Goal: Check status: Check status

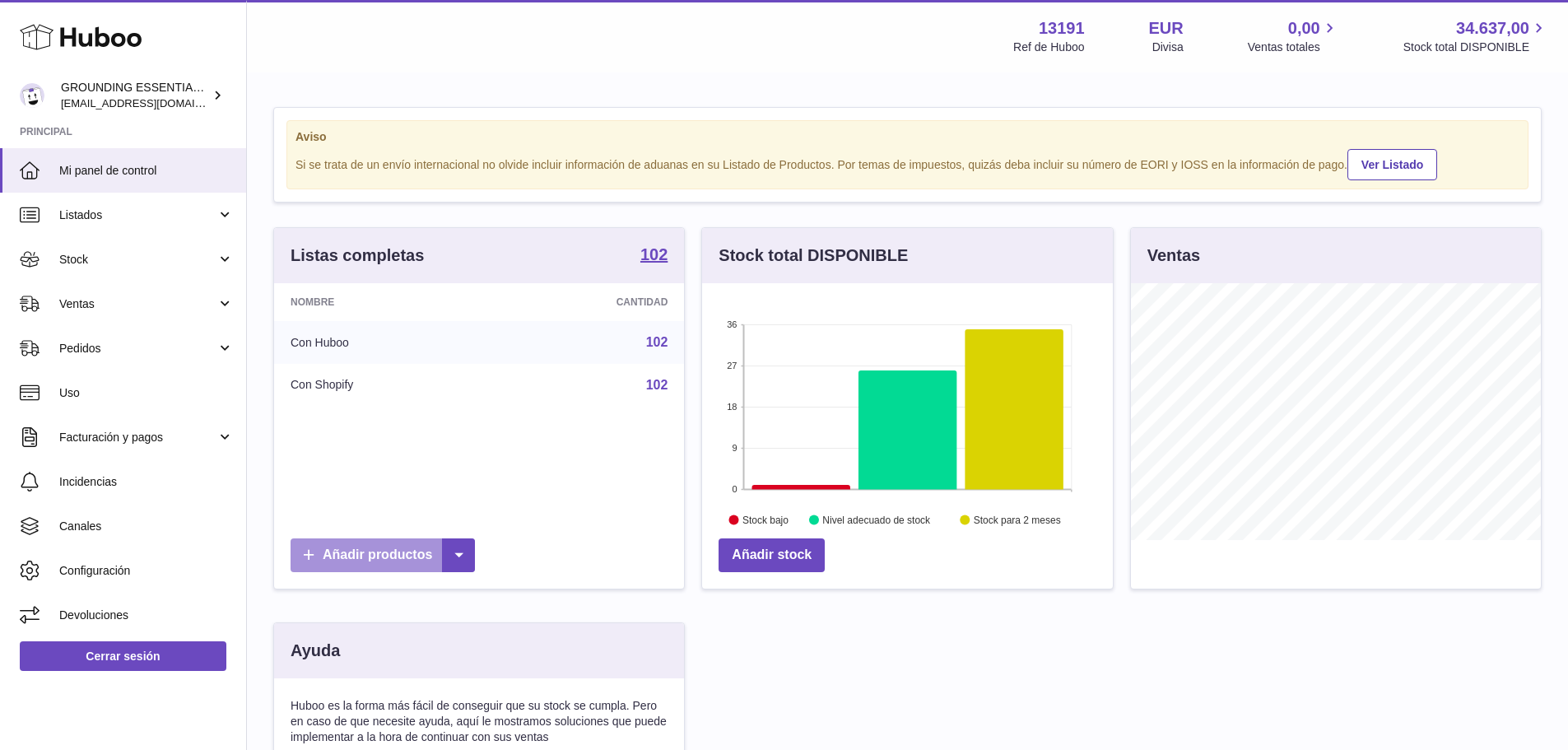
scroll to position [257, 411]
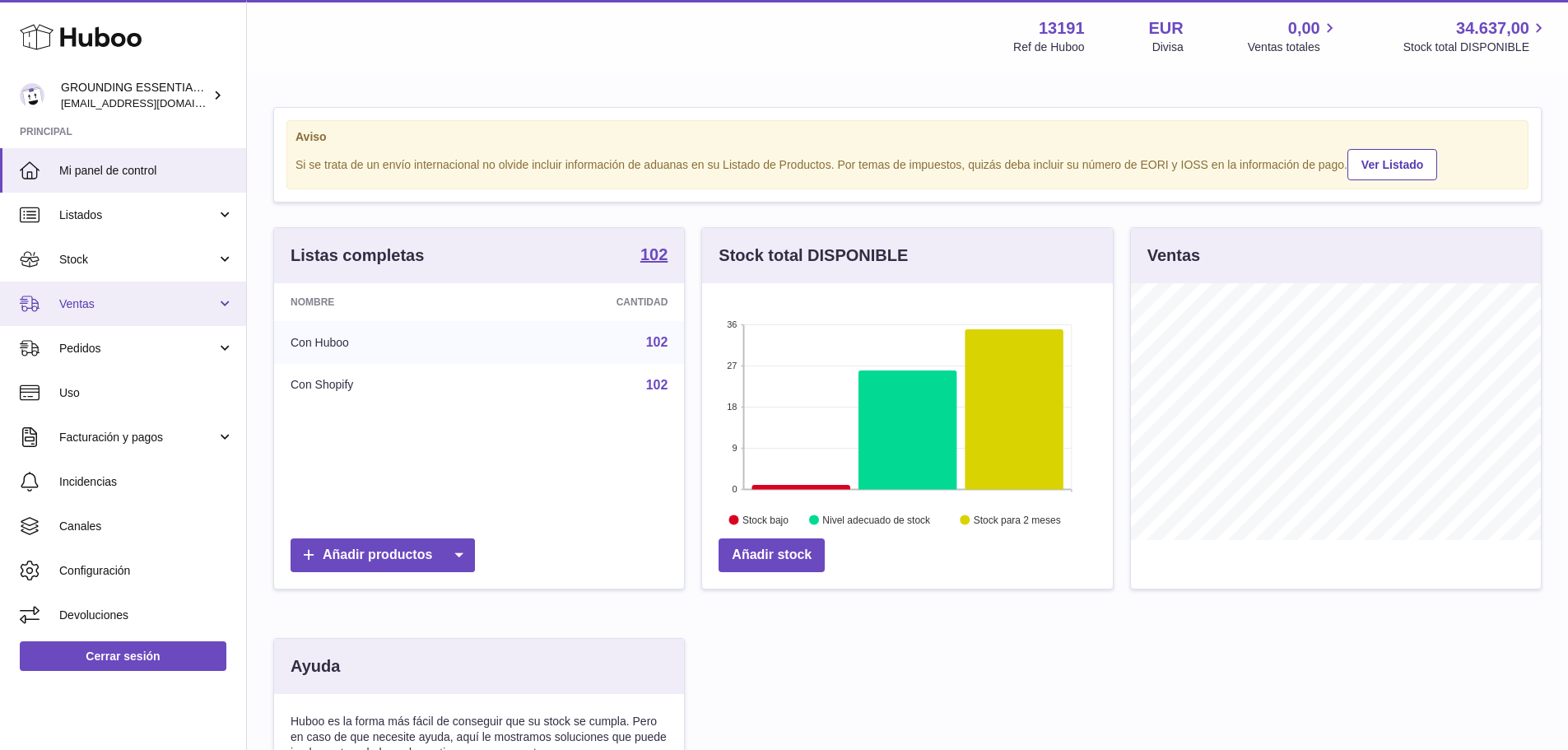
click at [93, 299] on span "Ventas" at bounding box center [138, 304] width 158 height 16
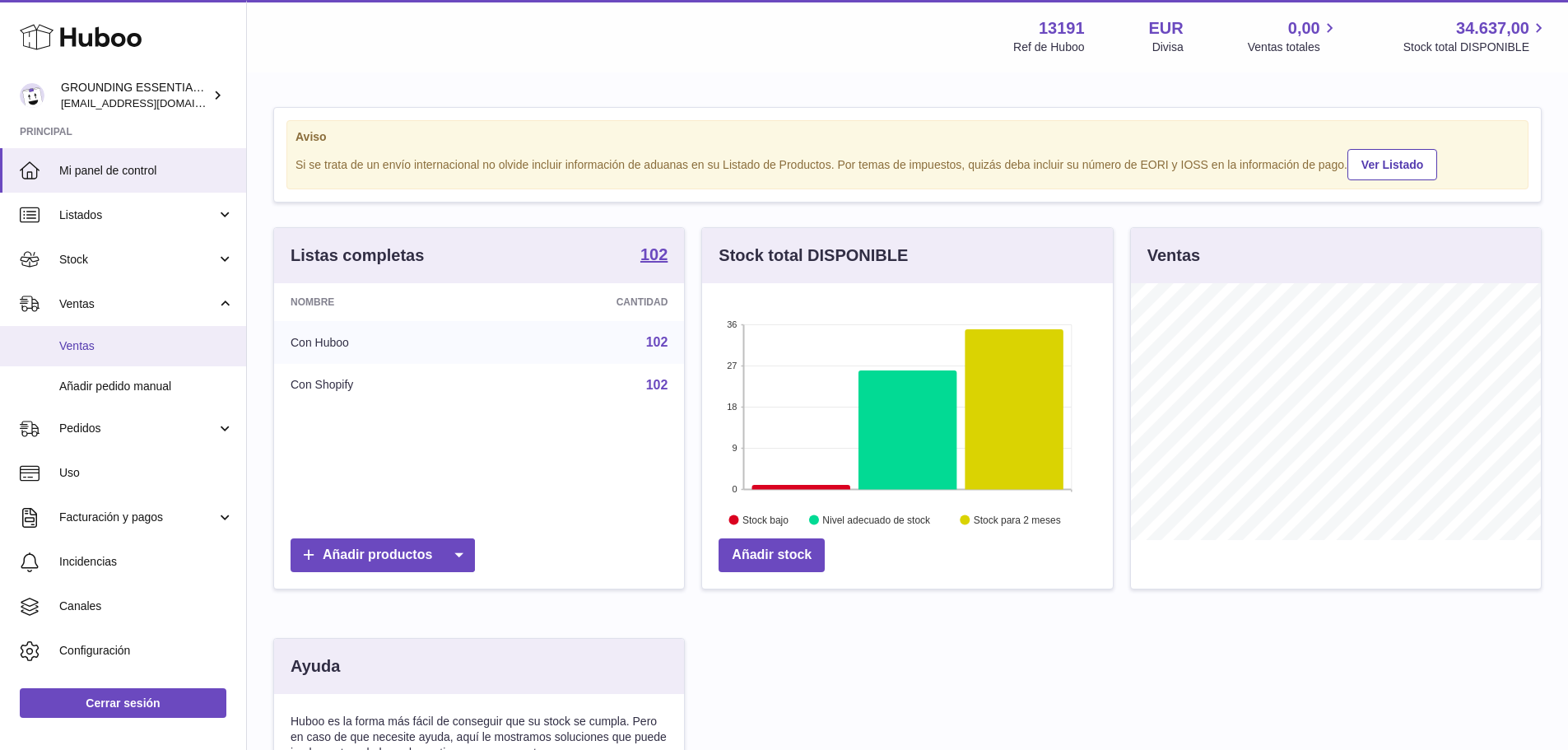
click at [101, 355] on link "Ventas" at bounding box center [123, 346] width 246 height 40
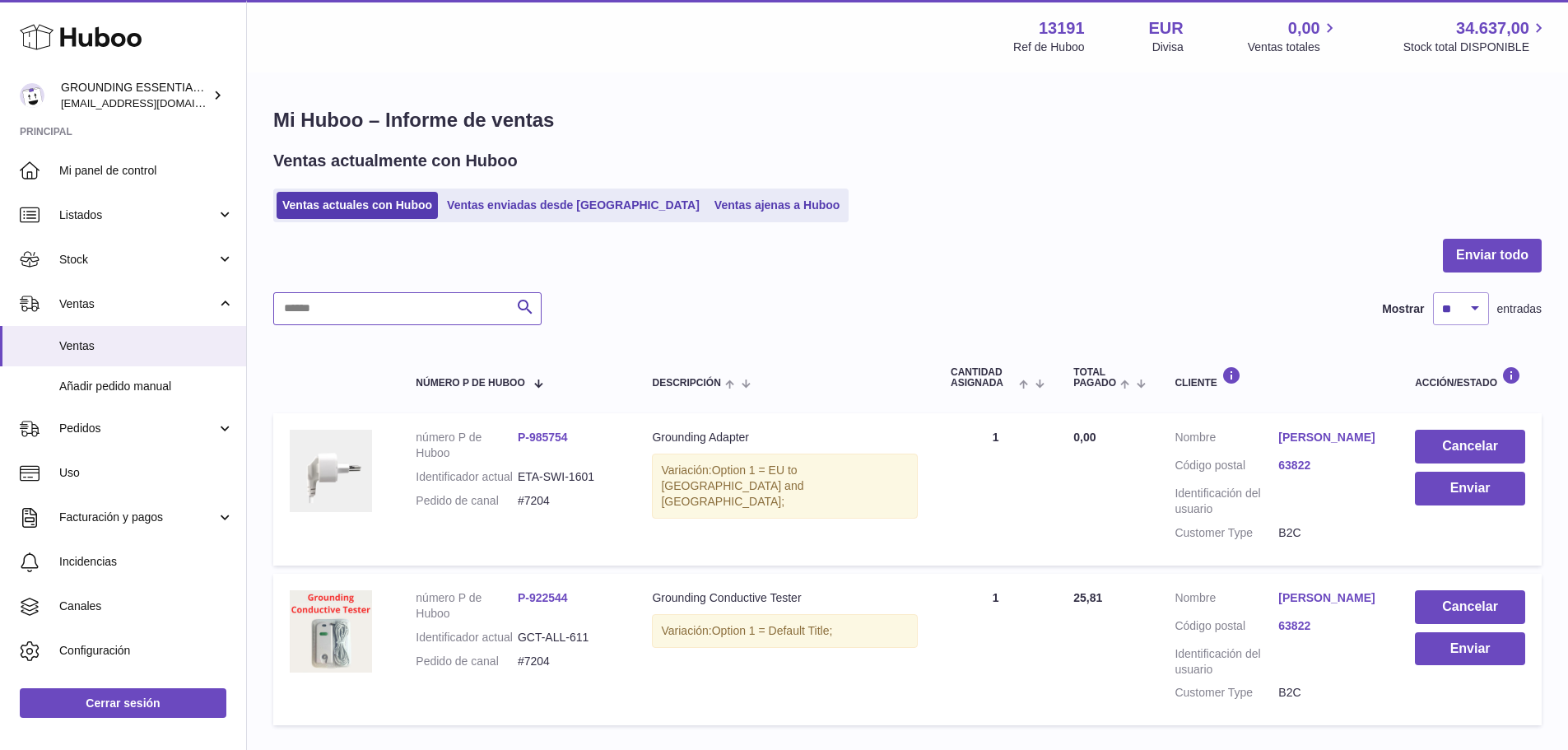
click at [342, 310] on input "text" at bounding box center [407, 309] width 268 height 33
click at [478, 204] on link "Ventas enviadas desde [GEOGRAPHIC_DATA]" at bounding box center [573, 205] width 264 height 27
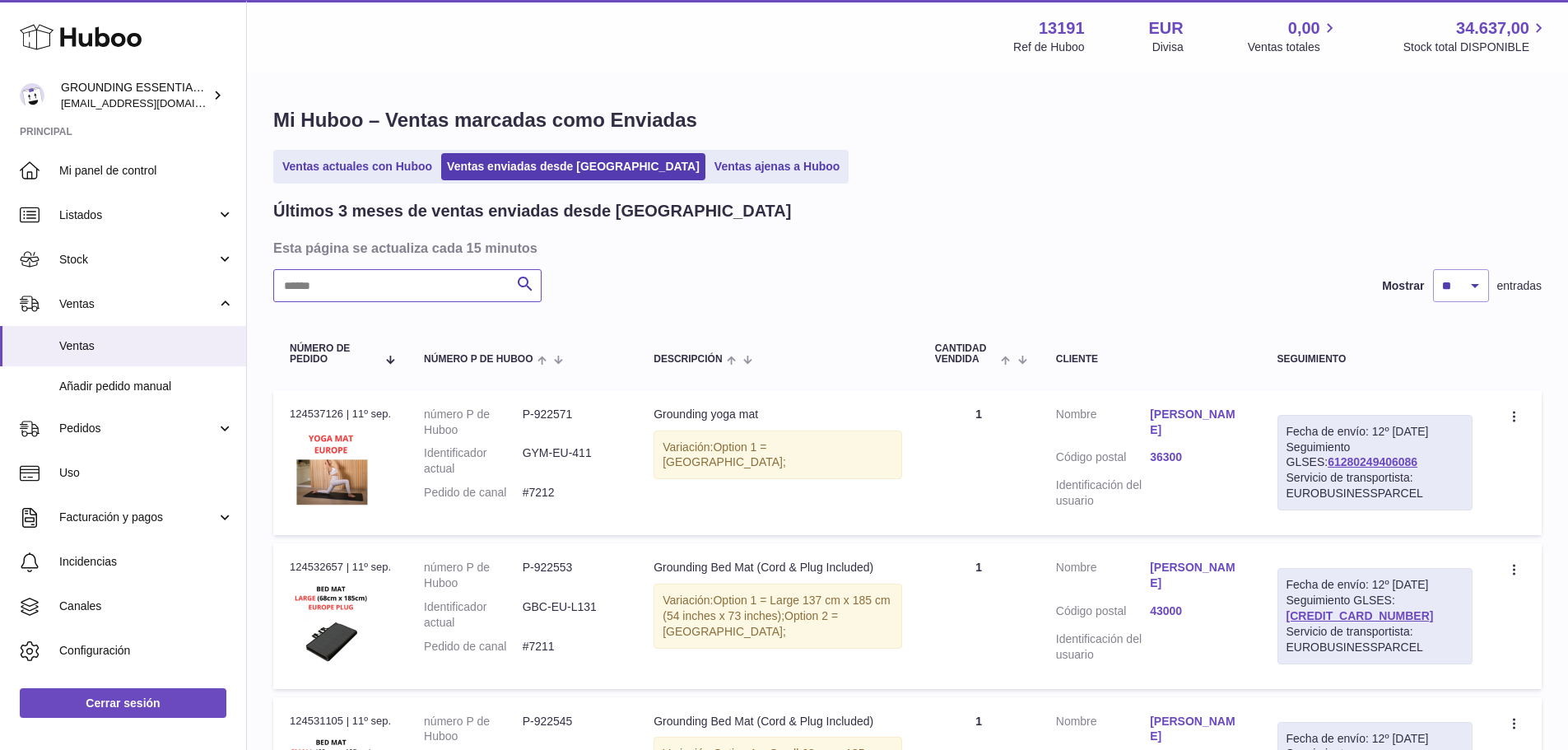
click at [416, 289] on input "text" at bounding box center [407, 285] width 268 height 33
paste input "**********"
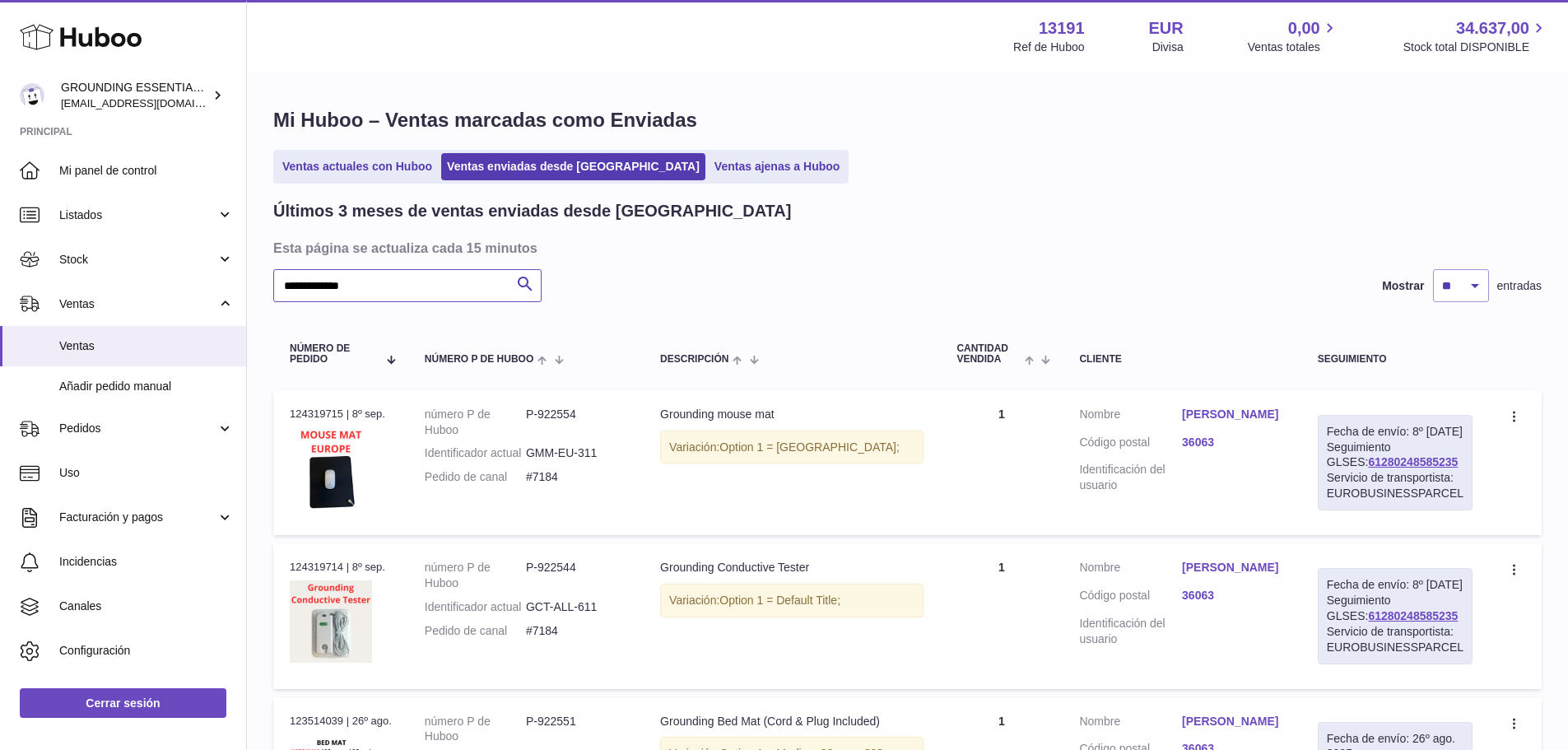
type input "**********"
drag, startPoint x: 1445, startPoint y: 479, endPoint x: 1338, endPoint y: 484, distance: 107.1
click at [1338, 484] on div "Fecha de envío: 8º [DATE] Seguimiento GLSES: 61280248585235 Servicio de transpo…" at bounding box center [1396, 463] width 155 height 96
copy link "61280248585235"
drag, startPoint x: 579, startPoint y: 493, endPoint x: 532, endPoint y: 496, distance: 47.1
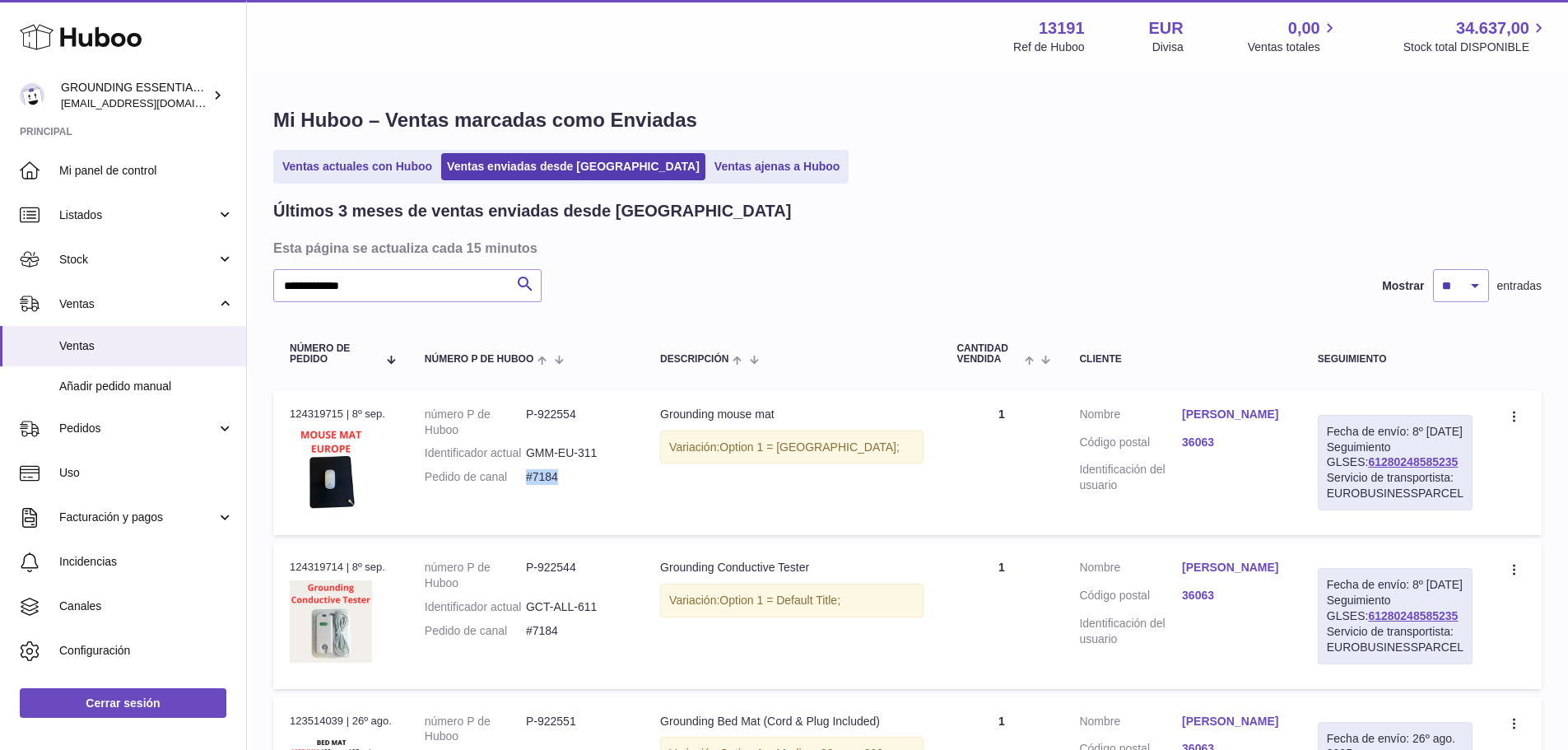
click at [532, 485] on dd "#7184" at bounding box center [577, 477] width 101 height 16
copy dd "#7184"
drag, startPoint x: 1450, startPoint y: 476, endPoint x: 1326, endPoint y: 476, distance: 124.0
click at [1326, 476] on td "Fecha de envío: 8º [DATE] Seguimiento GLSES: 61280248585235 Servicio de transpo…" at bounding box center [1396, 463] width 188 height 145
copy link "61280248585235"
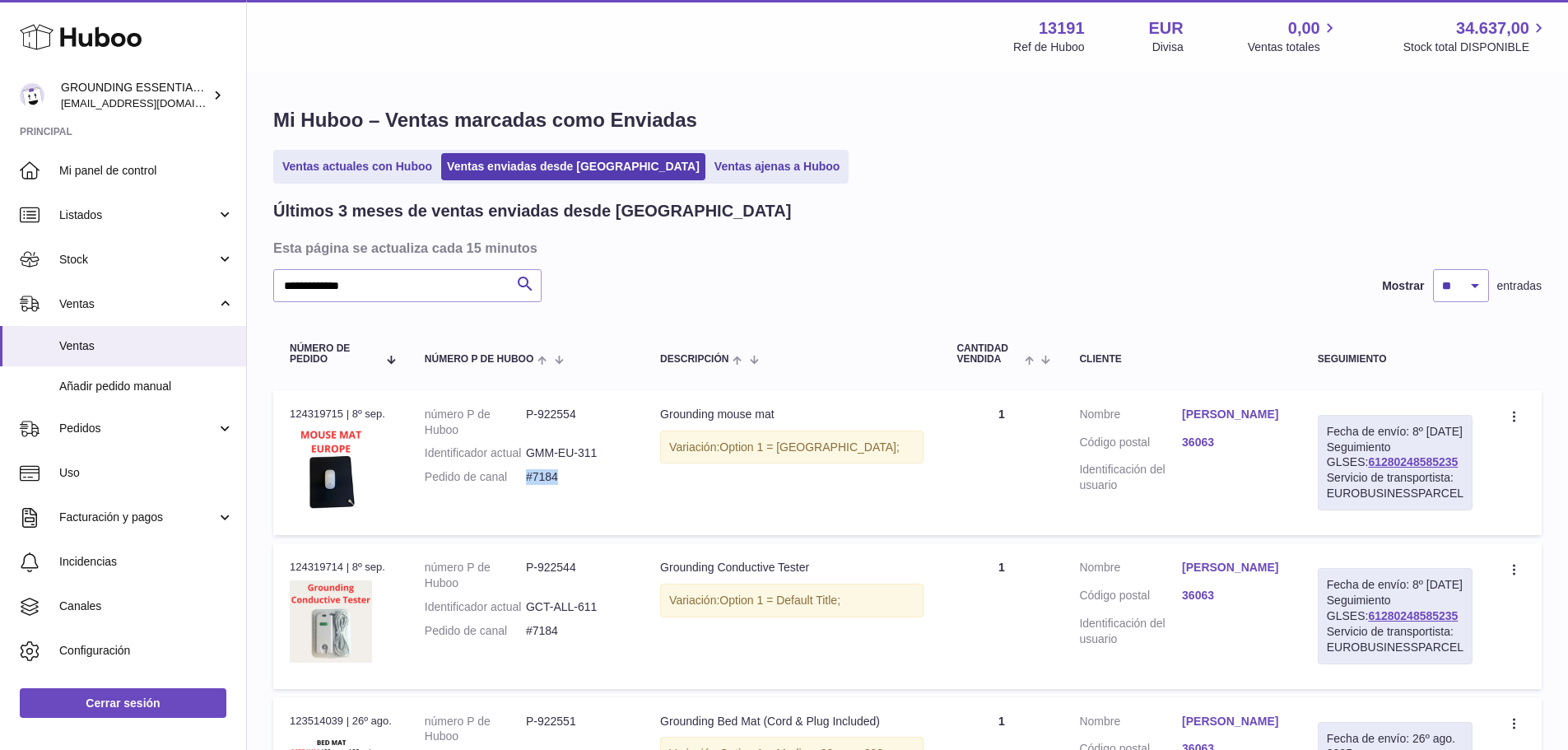
drag, startPoint x: 573, startPoint y: 491, endPoint x: 532, endPoint y: 493, distance: 41.0
click at [532, 485] on dd "#7184" at bounding box center [577, 477] width 101 height 16
copy dd "#7184"
click at [1218, 410] on link "[PERSON_NAME]" at bounding box center [1233, 414] width 103 height 16
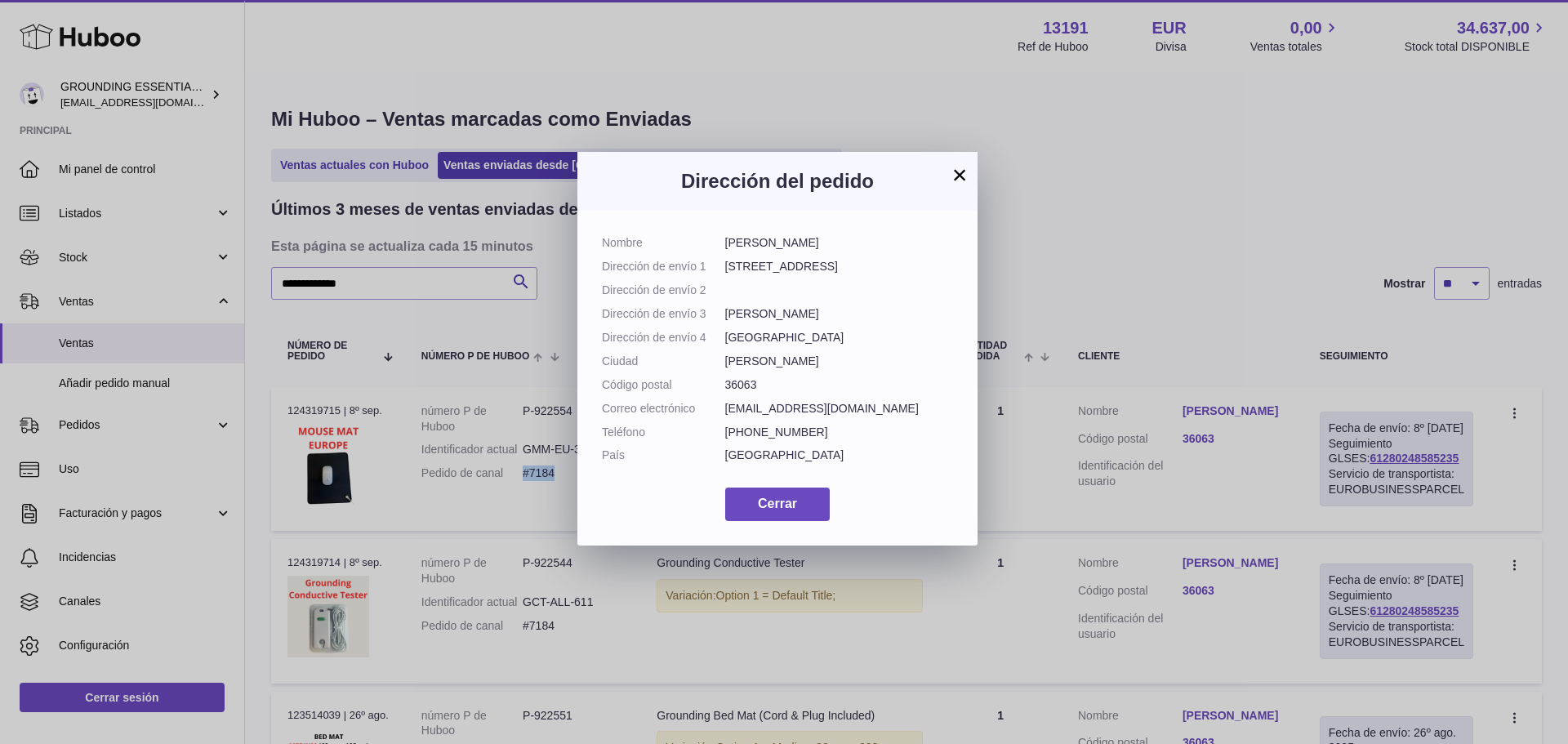
drag, startPoint x: 808, startPoint y: 243, endPoint x: 726, endPoint y: 246, distance: 82.1
click at [726, 246] on dd "[PERSON_NAME]" at bounding box center [839, 242] width 228 height 16
copy dd "[PERSON_NAME]"
